Goal: Task Accomplishment & Management: Complete application form

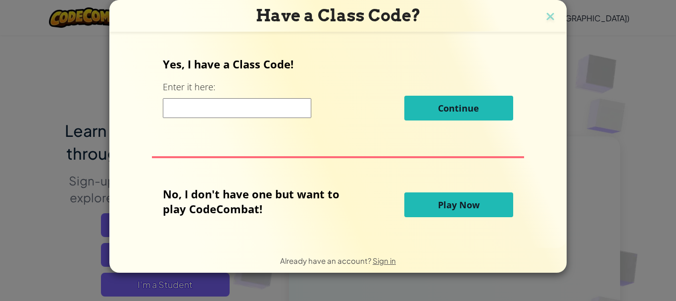
click at [447, 213] on button "Play Now" at bounding box center [459, 204] width 109 height 25
click at [467, 202] on span "Play Now" at bounding box center [459, 205] width 42 height 12
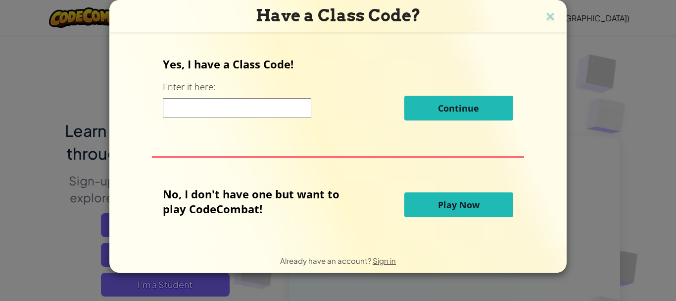
click at [467, 202] on span "Play Now" at bounding box center [459, 205] width 42 height 12
click at [471, 203] on span "Play Now" at bounding box center [459, 205] width 42 height 12
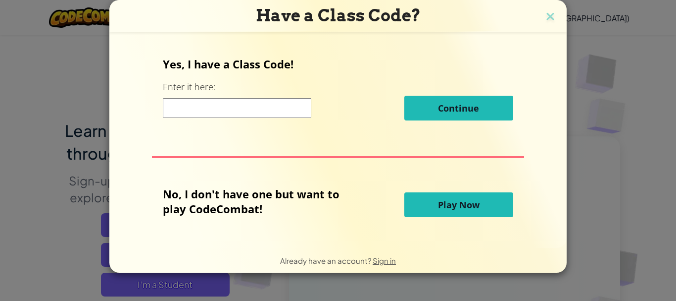
click at [643, 106] on div "Have a Class Code? Yes, I have a Class Code! Enter it here: Continue No, I don'…" at bounding box center [338, 150] width 676 height 301
click at [469, 203] on span "Play Now" at bounding box center [459, 205] width 42 height 12
click at [553, 17] on img at bounding box center [550, 17] width 13 height 15
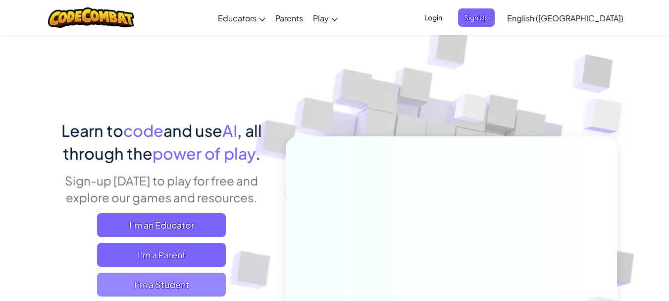
click at [183, 286] on span "I'm a Student" at bounding box center [161, 284] width 129 height 24
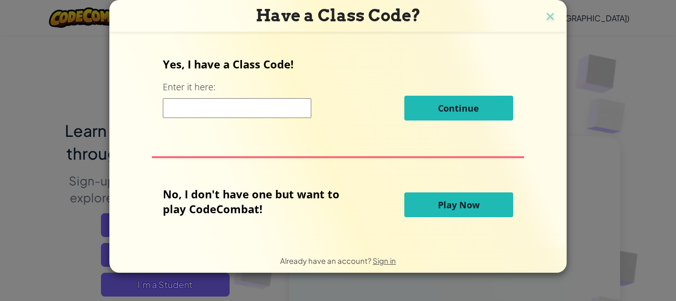
click at [468, 207] on span "Play Now" at bounding box center [459, 205] width 42 height 12
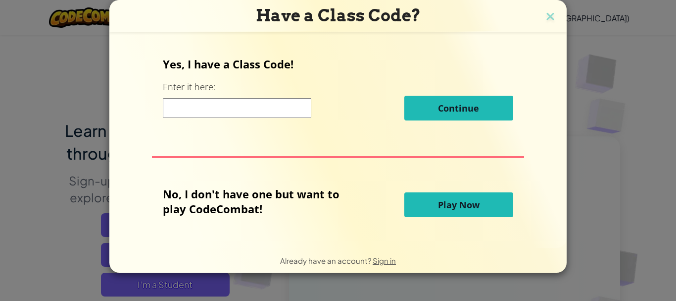
click at [468, 207] on span "Play Now" at bounding box center [459, 205] width 42 height 12
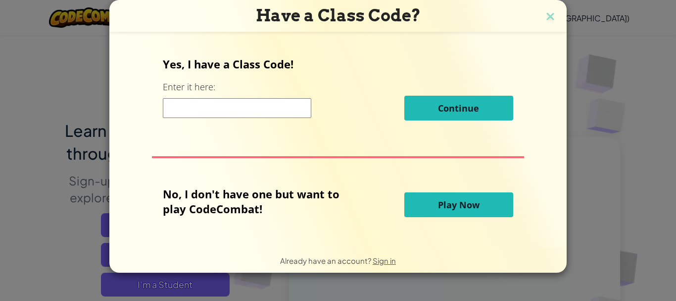
click at [468, 207] on span "Play Now" at bounding box center [459, 205] width 42 height 12
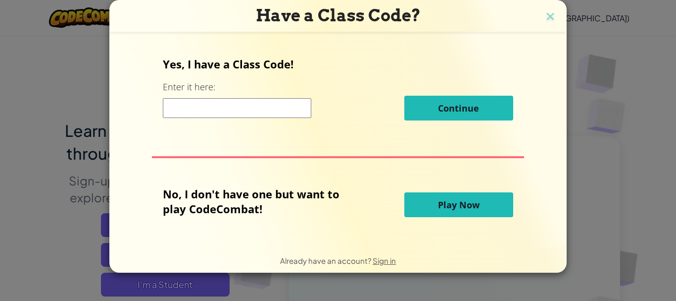
click at [468, 207] on span "Play Now" at bounding box center [459, 205] width 42 height 12
click at [551, 14] on img at bounding box center [550, 17] width 13 height 15
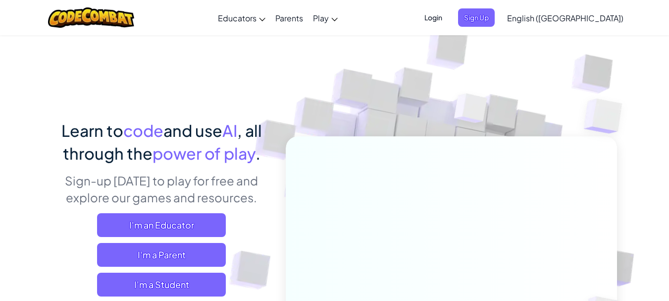
click at [448, 18] on span "Login" at bounding box center [433, 17] width 30 height 18
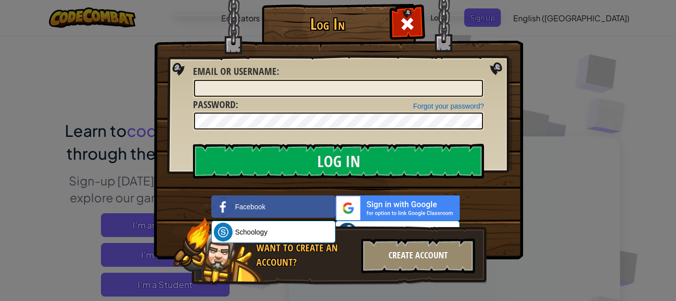
click at [378, 252] on div "Create Account" at bounding box center [419, 255] width 114 height 35
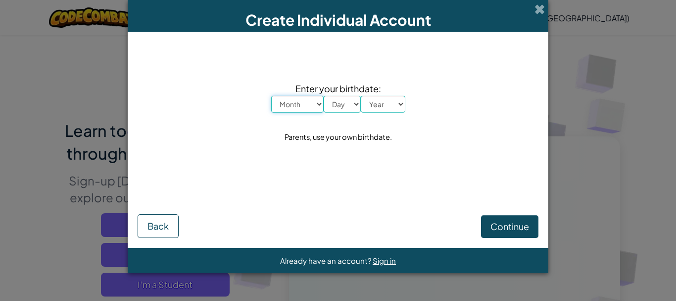
click at [307, 108] on select "Month January February March April May June July August September October Novem…" at bounding box center [297, 104] width 52 height 17
select select "9"
click at [271, 96] on select "Month January February March April May June July August September October Novem…" at bounding box center [297, 104] width 52 height 17
click at [341, 106] on select "Day 1 2 3 4 5 6 7 8 9 10 11 12 13 14 15 16 17 18 19 20 21 22 23 24 25 26 27 28 …" at bounding box center [342, 104] width 37 height 17
select select "7"
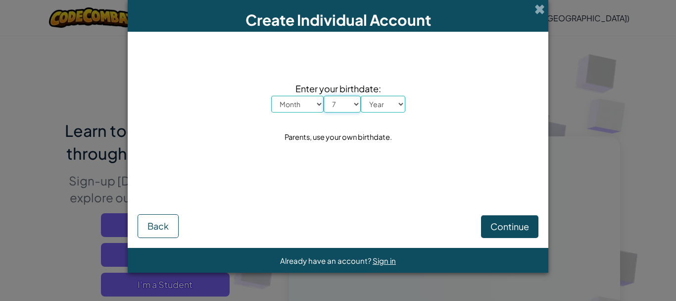
click at [324, 96] on select "Day 1 2 3 4 5 6 7 8 9 10 11 12 13 14 15 16 17 18 19 20 21 22 23 24 25 26 27 28 …" at bounding box center [342, 104] width 37 height 17
click at [297, 106] on select "Month January February March April May June July August September October Novem…" at bounding box center [297, 104] width 52 height 17
select select "9"
click at [271, 96] on select "Month January February March April May June July August September October Novem…" at bounding box center [297, 104] width 52 height 17
click at [380, 103] on select "Year [DATE] 2024 2023 2022 2021 2020 2019 2018 2017 2016 2015 2014 2013 2012 20…" at bounding box center [383, 104] width 45 height 17
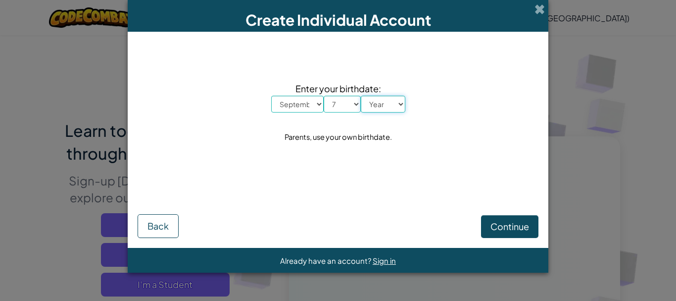
select select "2008"
click at [361, 96] on select "Year [DATE] 2024 2023 2022 2021 2020 2019 2018 2017 2016 2015 2014 2013 2012 20…" at bounding box center [383, 104] width 45 height 17
click at [516, 230] on span "Continue" at bounding box center [510, 225] width 39 height 11
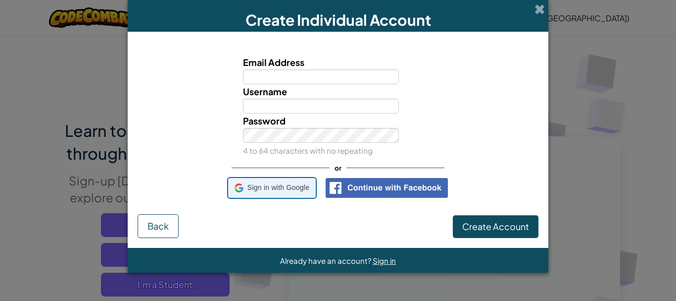
click at [280, 188] on span "Sign in with Google" at bounding box center [279, 187] width 62 height 14
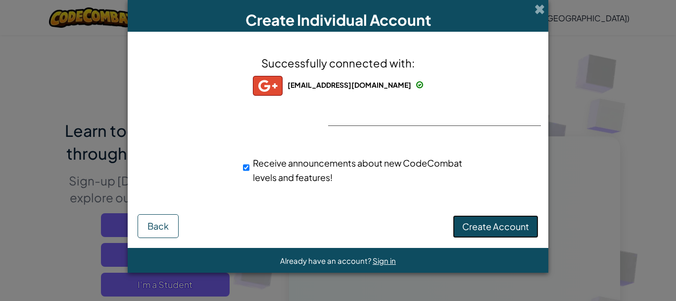
click at [487, 222] on span "Create Account" at bounding box center [496, 225] width 67 height 11
click at [416, 84] on span at bounding box center [419, 84] width 7 height 7
click at [416, 86] on span at bounding box center [419, 84] width 7 height 7
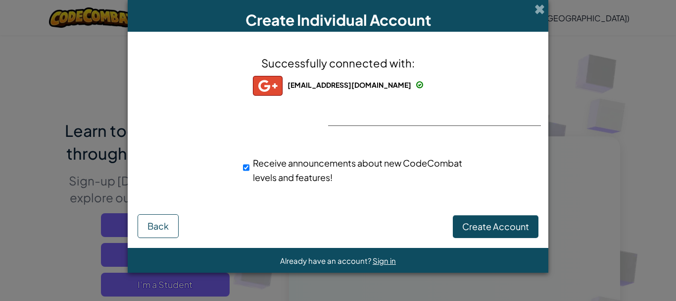
click at [416, 86] on span at bounding box center [419, 84] width 7 height 7
click at [283, 80] on img at bounding box center [268, 86] width 30 height 20
click at [482, 223] on button "Create Account" at bounding box center [496, 226] width 86 height 23
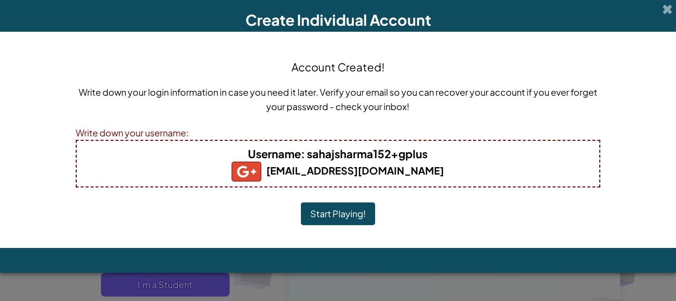
click at [338, 211] on button "Start Playing!" at bounding box center [338, 213] width 74 height 23
